Goal: Transaction & Acquisition: Book appointment/travel/reservation

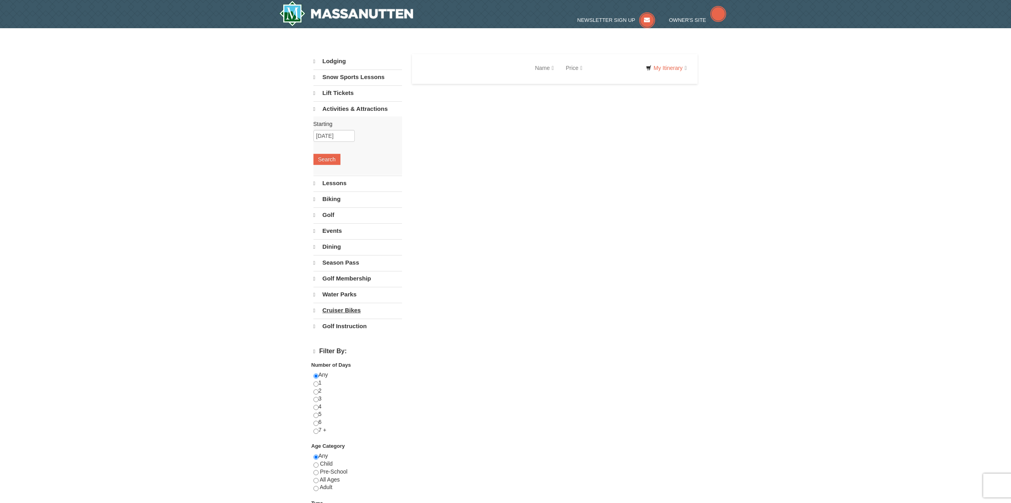
select select "10"
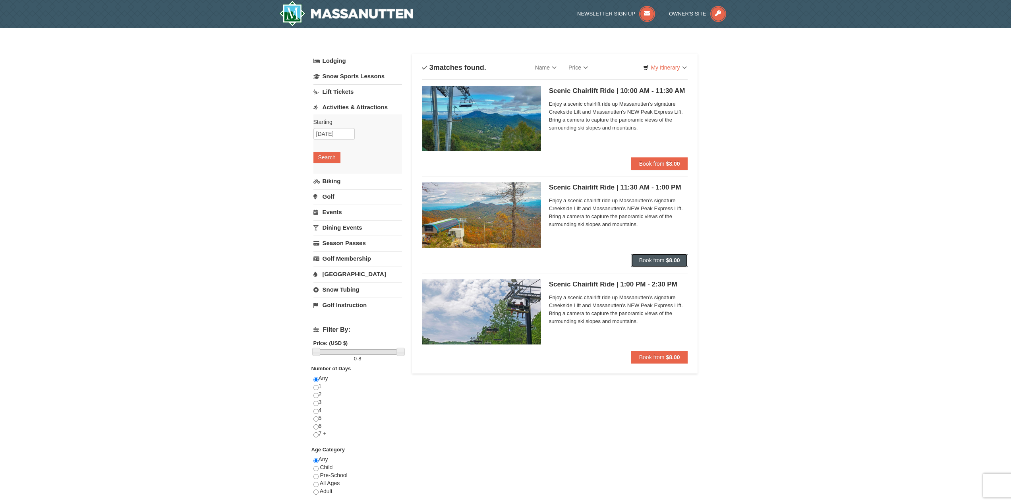
click at [663, 260] on span "Book from" at bounding box center [651, 260] width 25 height 6
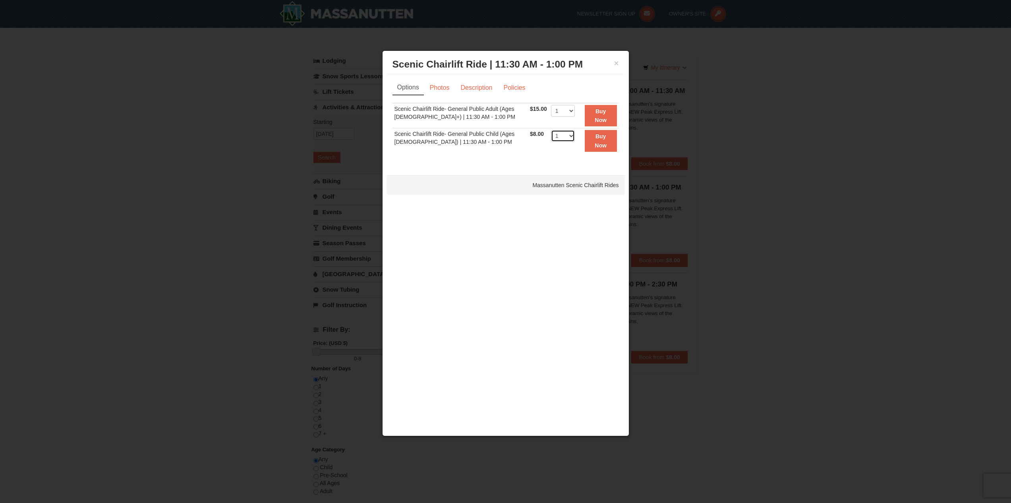
click at [551, 134] on select "1 2 3 4 5 6 7 8 9 10 11 12 13 14 15 16 17 18 19 20 21 22" at bounding box center [563, 136] width 24 height 12
click at [551, 112] on select "1 2 3 4 5 6 7 8 9 10 11 12 13 14 15 16 17 18 19 20 21 22" at bounding box center [563, 111] width 24 height 12
select select "2"
click at [465, 130] on td "Scenic Chairlift Ride- General Public Child (Ages [DEMOGRAPHIC_DATA]) | 11:30 A…" at bounding box center [461, 140] width 136 height 25
click at [443, 91] on link "Photos" at bounding box center [440, 87] width 30 height 15
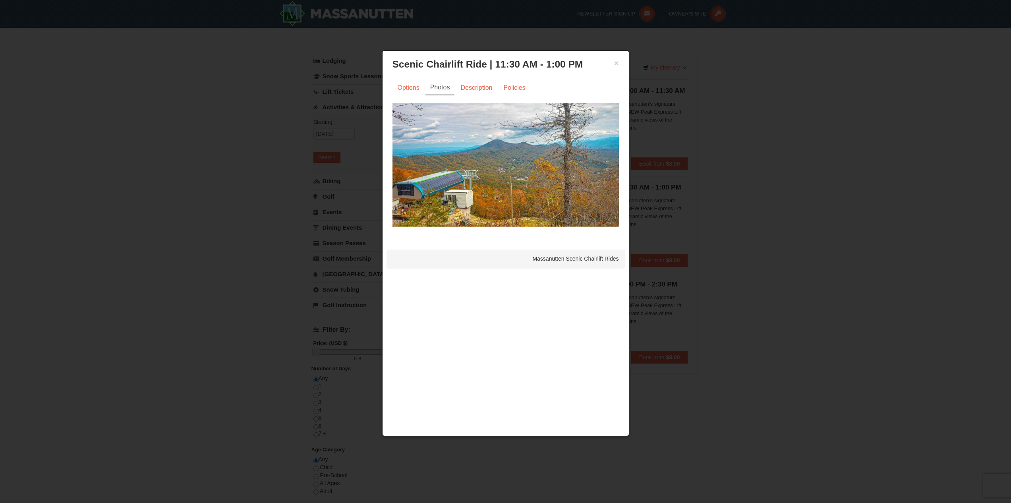
click at [487, 158] on img at bounding box center [506, 165] width 227 height 124
click at [477, 87] on link "Description" at bounding box center [476, 87] width 42 height 15
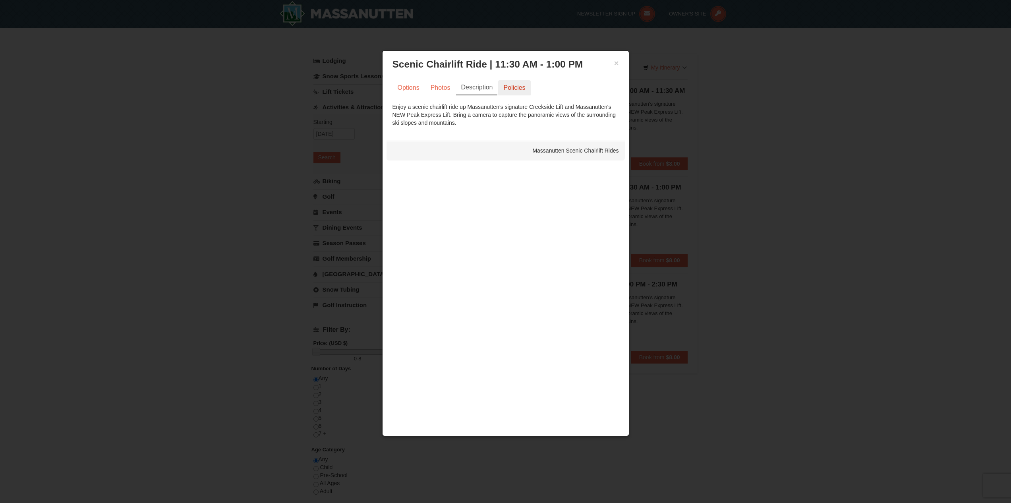
click at [513, 89] on link "Policies" at bounding box center [514, 87] width 32 height 15
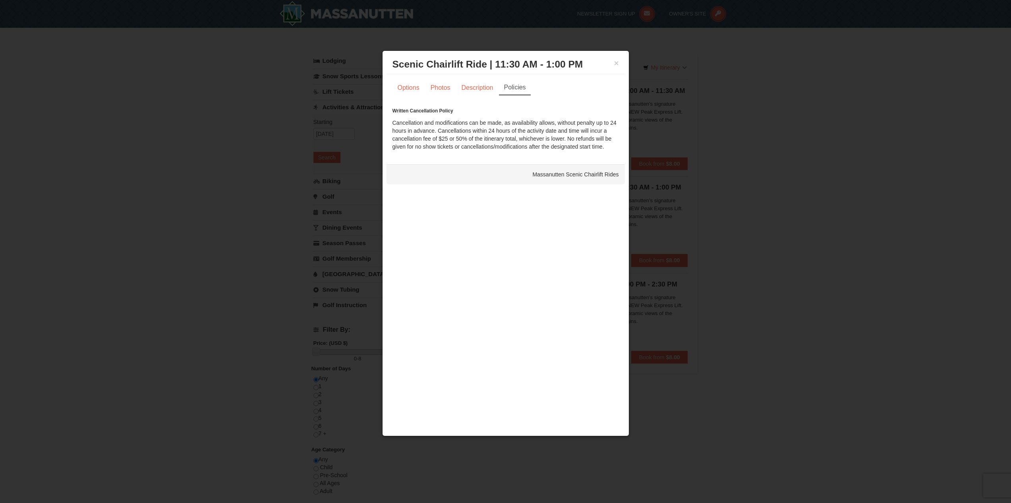
click at [623, 59] on div "× Scenic Chairlift Ride | 11:30 AM - 1:00 PM Massanutten Scenic Chairlift Rides" at bounding box center [506, 64] width 238 height 19
click at [613, 66] on h3 "Scenic Chairlift Ride | 11:30 AM - 1:00 PM Massanutten Scenic Chairlift Rides" at bounding box center [506, 64] width 227 height 12
click at [618, 63] on button "×" at bounding box center [616, 63] width 5 height 8
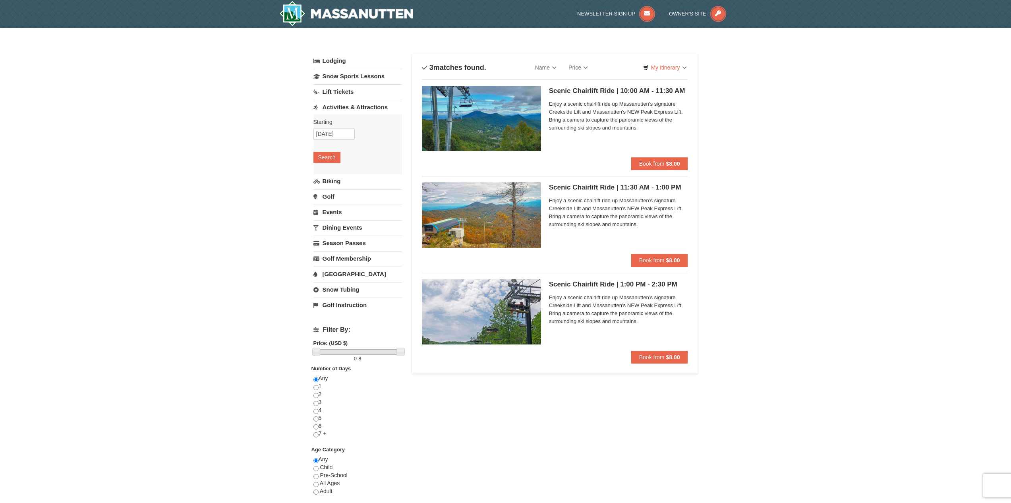
drag, startPoint x: 192, startPoint y: 168, endPoint x: 188, endPoint y: 184, distance: 17.1
click at [190, 170] on div "× Categories List Filter My Itinerary Questions? [PHONE_NUMBER] Lodging Arrival…" at bounding box center [505, 314] width 1011 height 573
drag, startPoint x: 187, startPoint y: 187, endPoint x: 186, endPoint y: 180, distance: 6.6
click at [187, 187] on div "× Categories List Filter My Itinerary Questions? [PHONE_NUMBER] Lodging Arrival…" at bounding box center [505, 314] width 1011 height 573
click at [186, 180] on div "× Categories List Filter My Itinerary Questions? [PHONE_NUMBER] Lodging Arrival…" at bounding box center [505, 314] width 1011 height 573
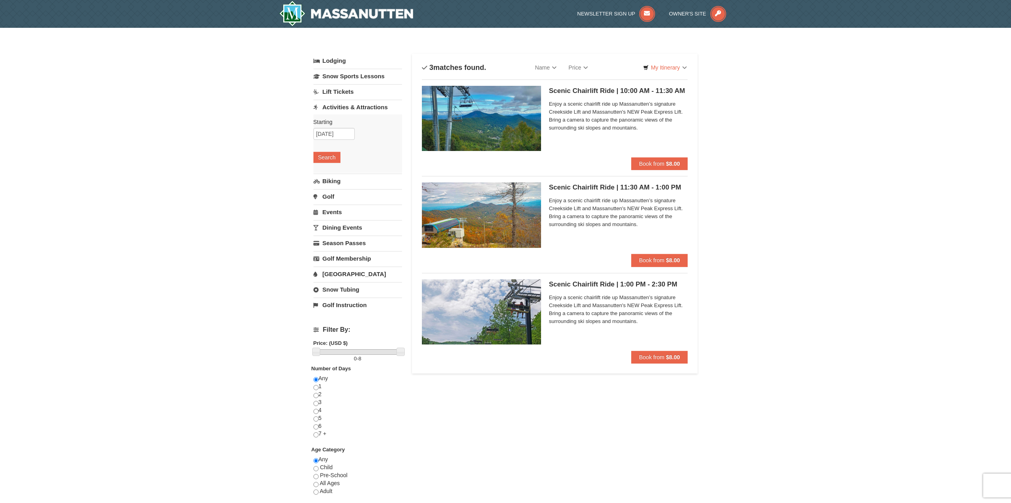
click at [334, 271] on link "[GEOGRAPHIC_DATA]" at bounding box center [358, 274] width 89 height 15
drag, startPoint x: 251, startPoint y: 193, endPoint x: 241, endPoint y: 217, distance: 26.6
click at [245, 209] on div "× Categories List Filter My Itinerary Questions? [PHONE_NUMBER] Lodging Arrival…" at bounding box center [505, 314] width 1011 height 573
drag, startPoint x: 241, startPoint y: 217, endPoint x: 238, endPoint y: 204, distance: 14.0
click at [241, 217] on div "× Categories List Filter My Itinerary Questions? [PHONE_NUMBER] Lodging Arrival…" at bounding box center [505, 314] width 1011 height 573
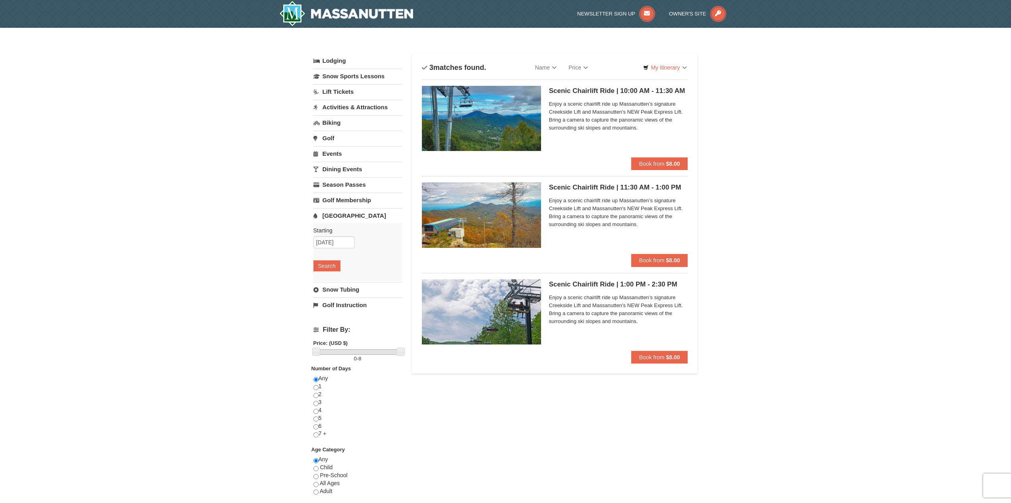
click at [235, 197] on div "× Categories List Filter My Itinerary Questions? [PHONE_NUMBER] Lodging Arrival…" at bounding box center [505, 314] width 1011 height 573
